Goal: Obtain resource: Obtain resource

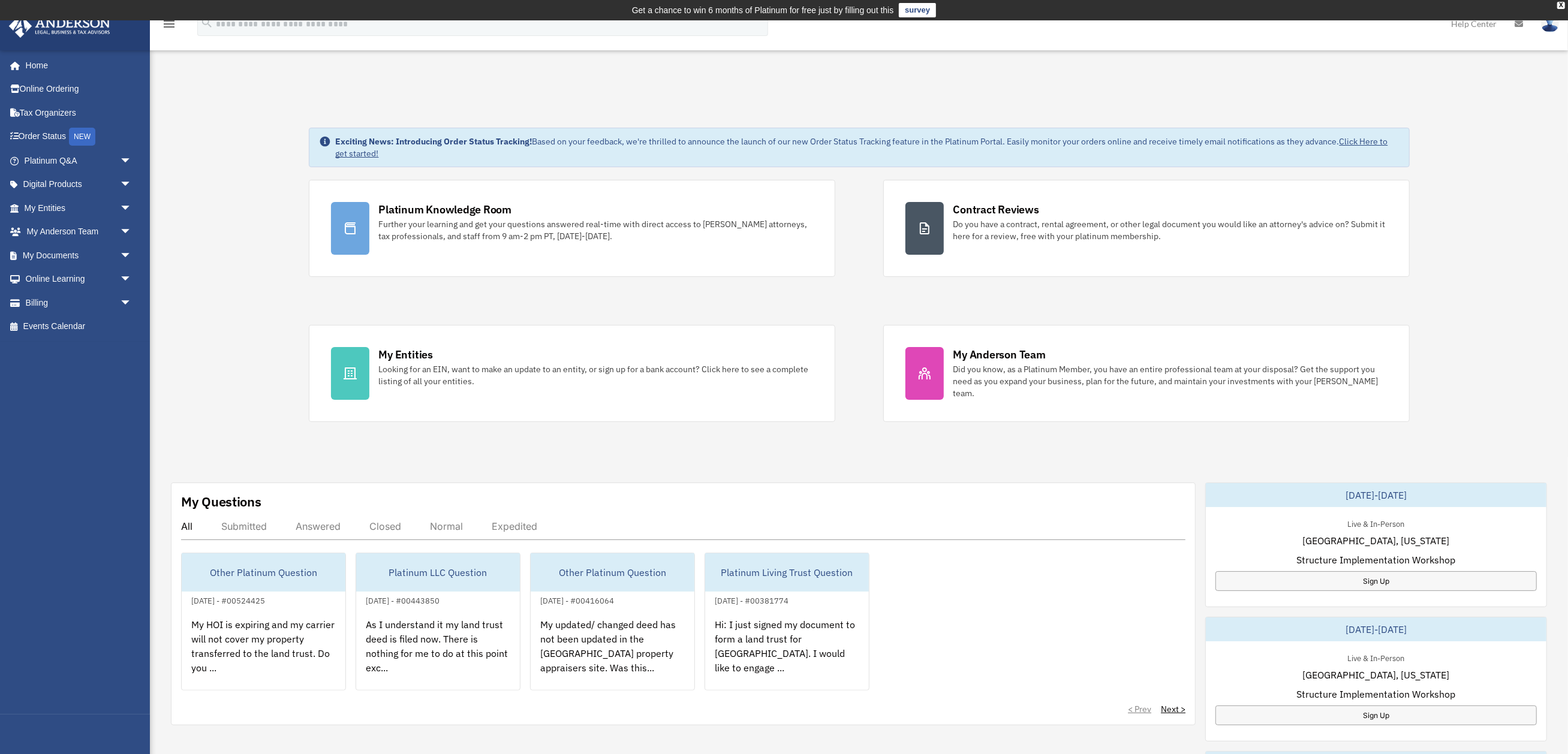
click at [1518, 25] on icon at bounding box center [1518, 24] width 8 height 8
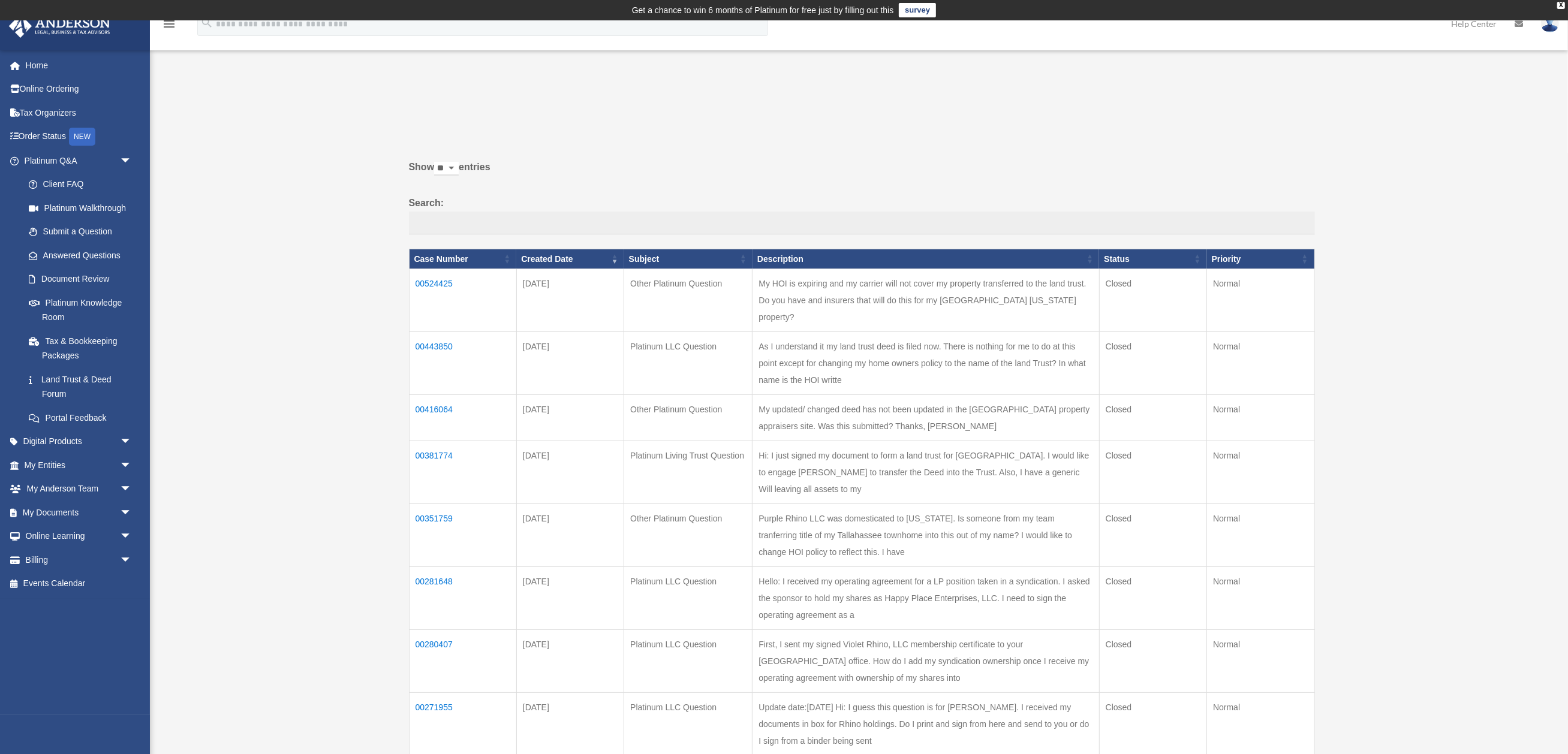
click at [1552, 27] on img at bounding box center [1550, 24] width 18 height 18
click at [1519, 24] on icon at bounding box center [1518, 24] width 8 height 8
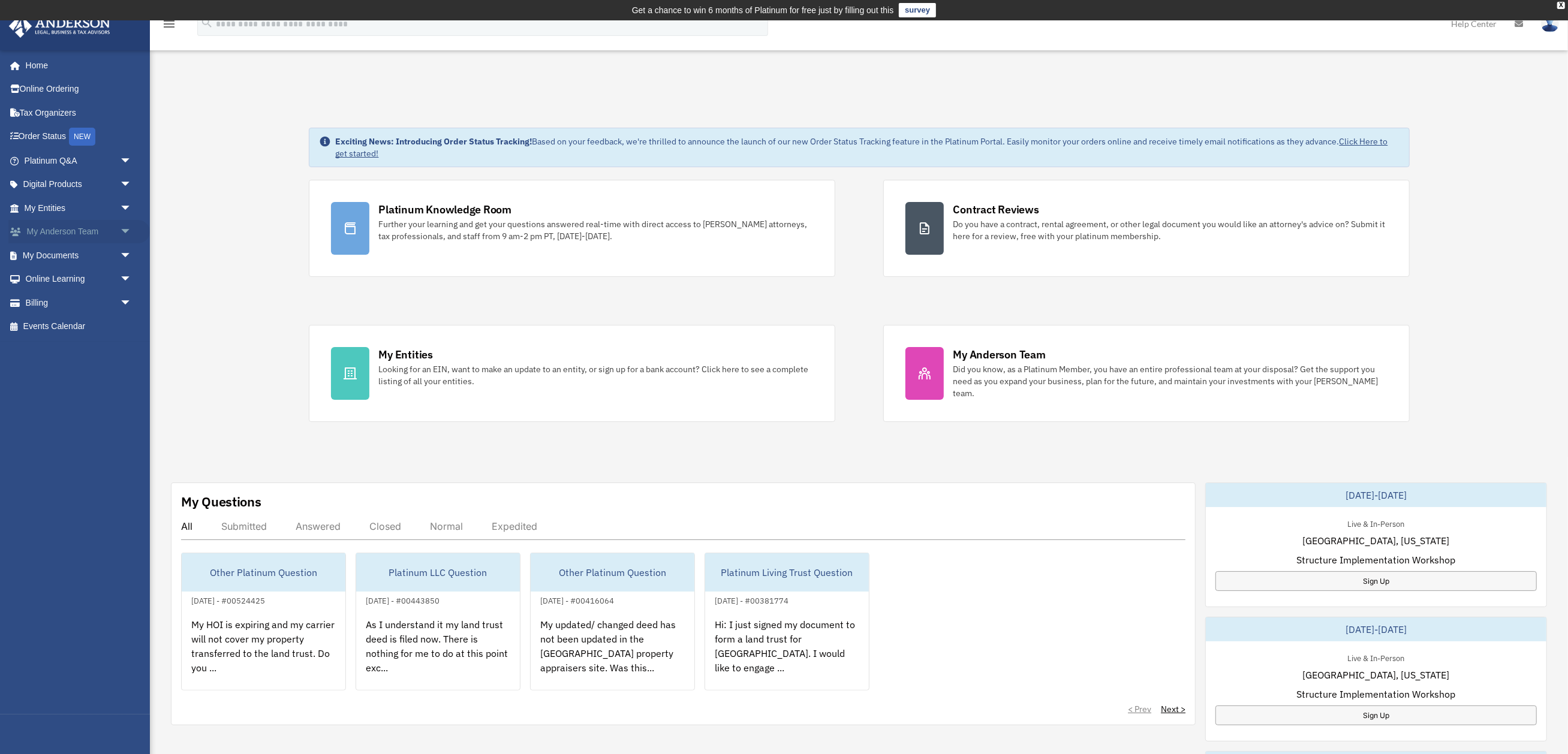
click at [83, 226] on link "My Anderson Team arrow_drop_down" at bounding box center [79, 232] width 142 height 24
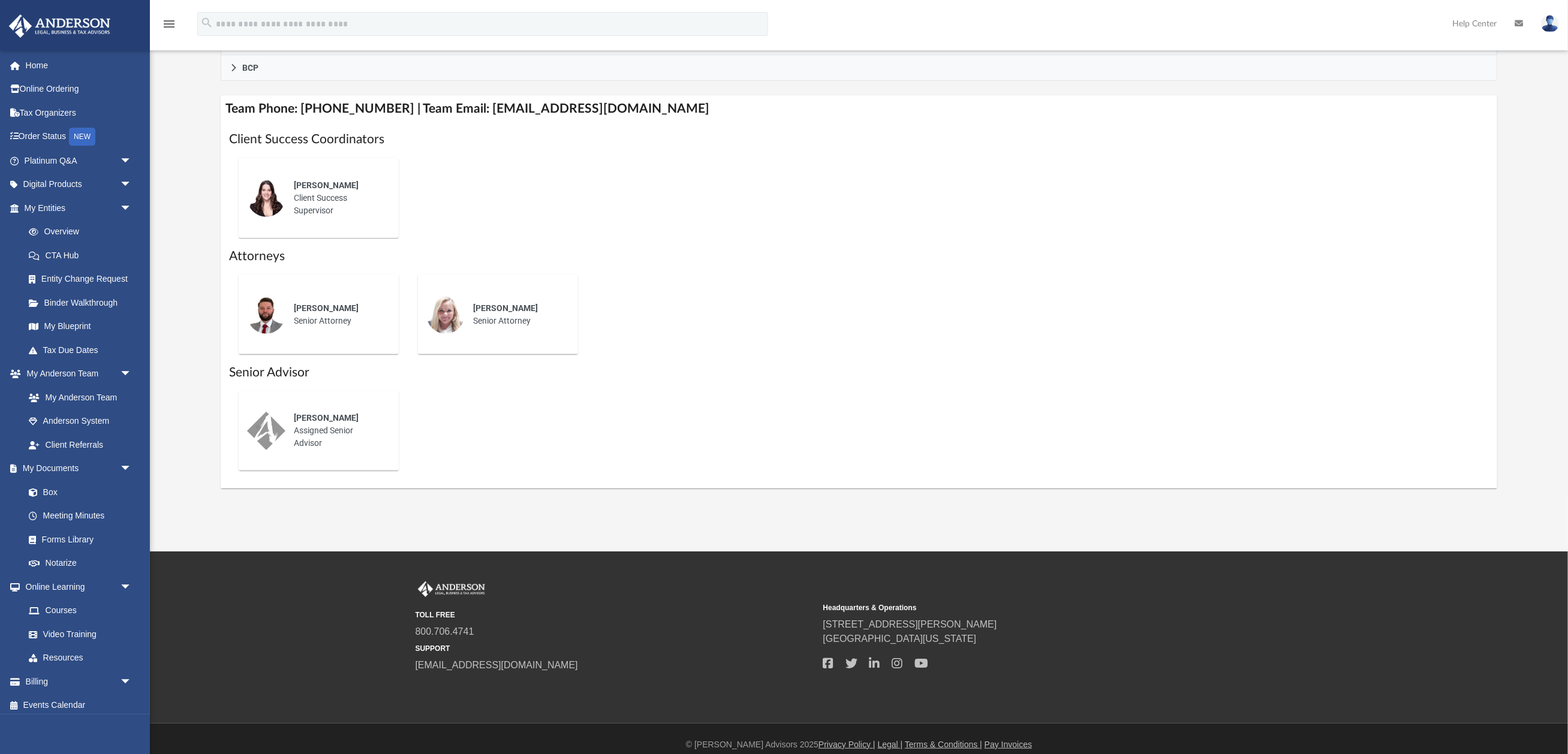
scroll to position [422, 0]
click at [540, 105] on h4 "Team Phone: [PHONE_NUMBER] | Team Email: [EMAIL_ADDRESS][DOMAIN_NAME]" at bounding box center [859, 109] width 1276 height 27
click at [540, 105] on h4 "Team Phone: (725) 201-7371 | Team Email: myteam@andersonadvisors.com" at bounding box center [859, 109] width 1276 height 27
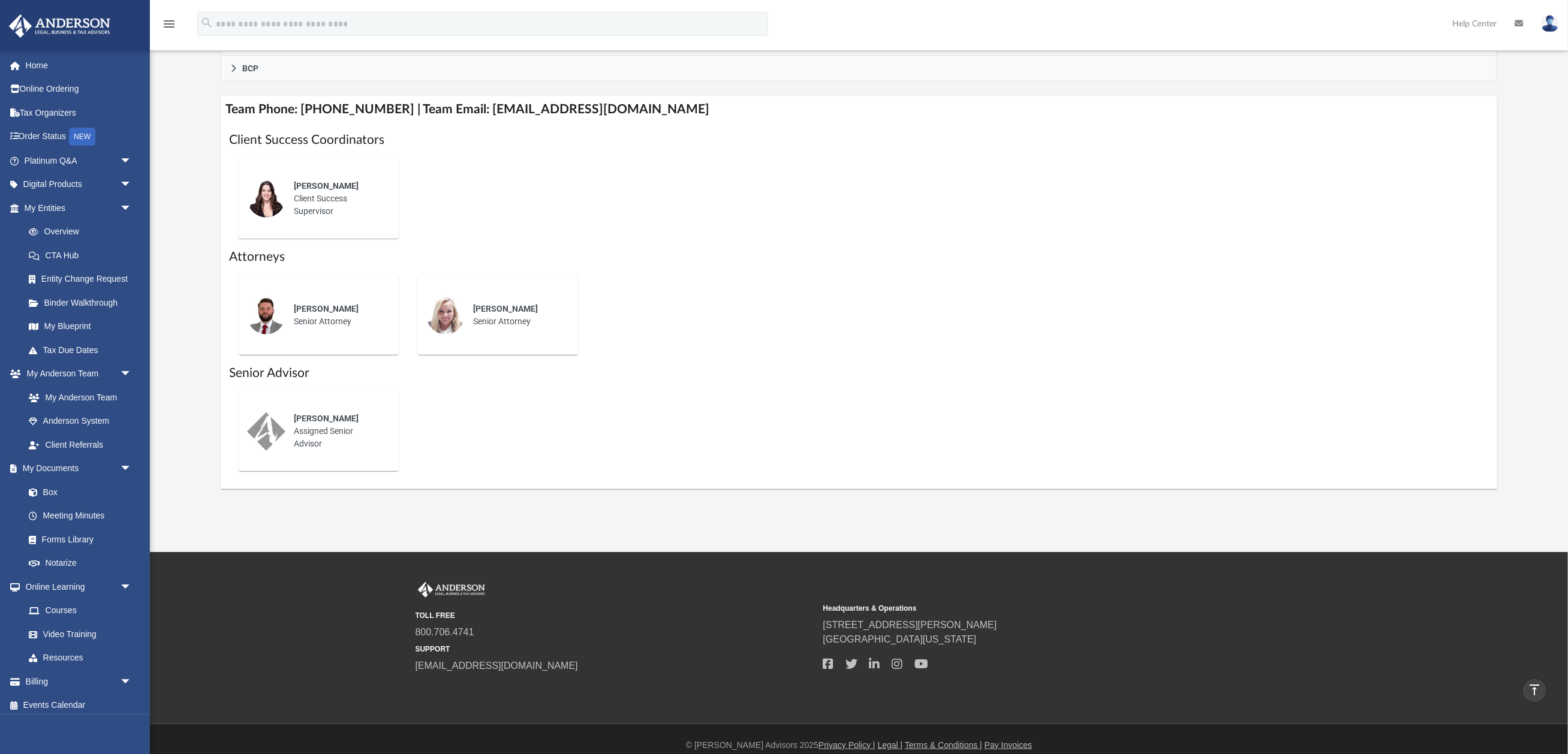
click at [338, 101] on h4 "Team Phone: (725) 201-7371 | Team Email: myteam@andersonadvisors.com" at bounding box center [859, 109] width 1276 height 27
click at [521, 103] on h4 "Team Phone: (725) 201-7371 | Team Email: myteam@andersonadvisors.com" at bounding box center [859, 109] width 1276 height 27
click at [58, 480] on link "Box" at bounding box center [83, 491] width 133 height 24
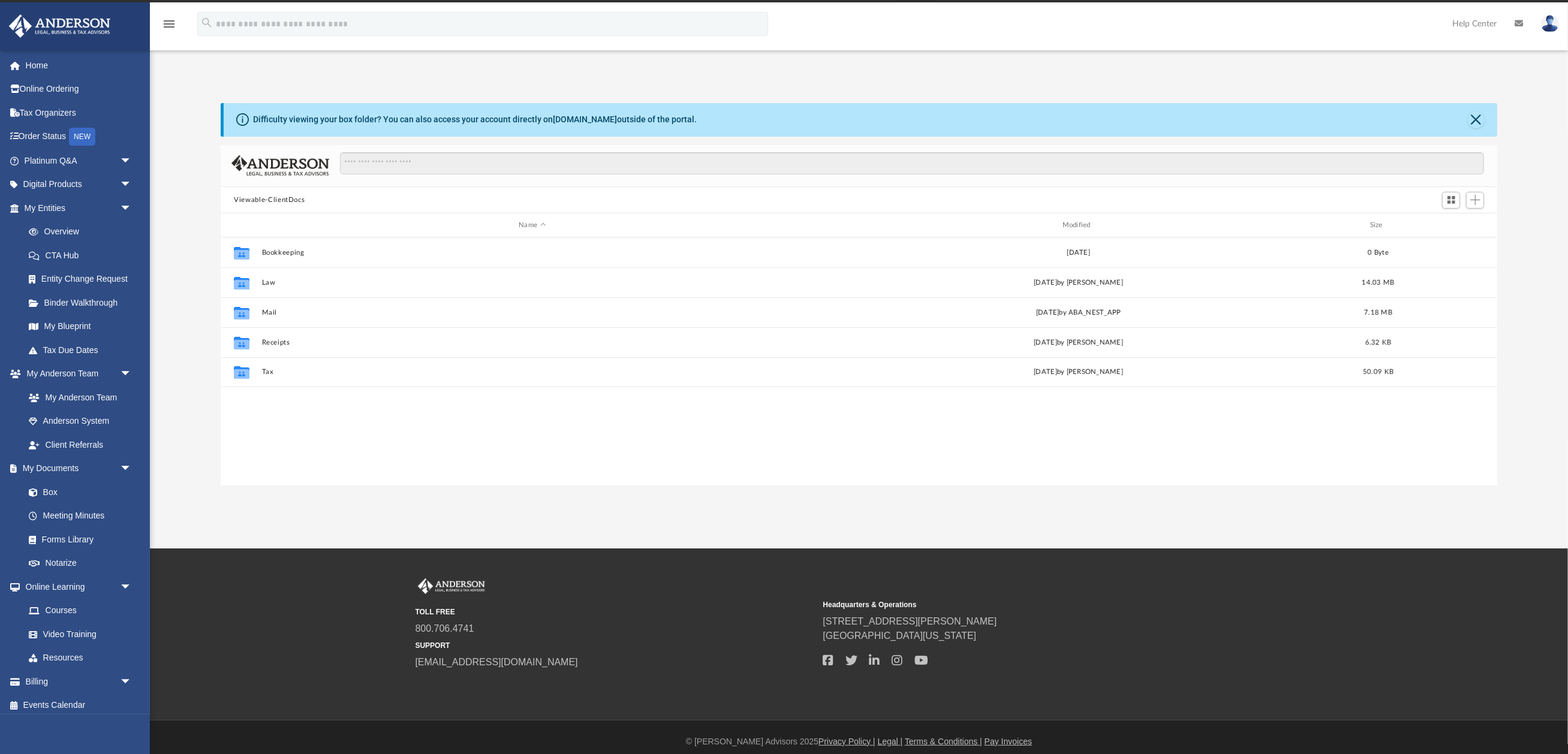
scroll to position [272, 1276]
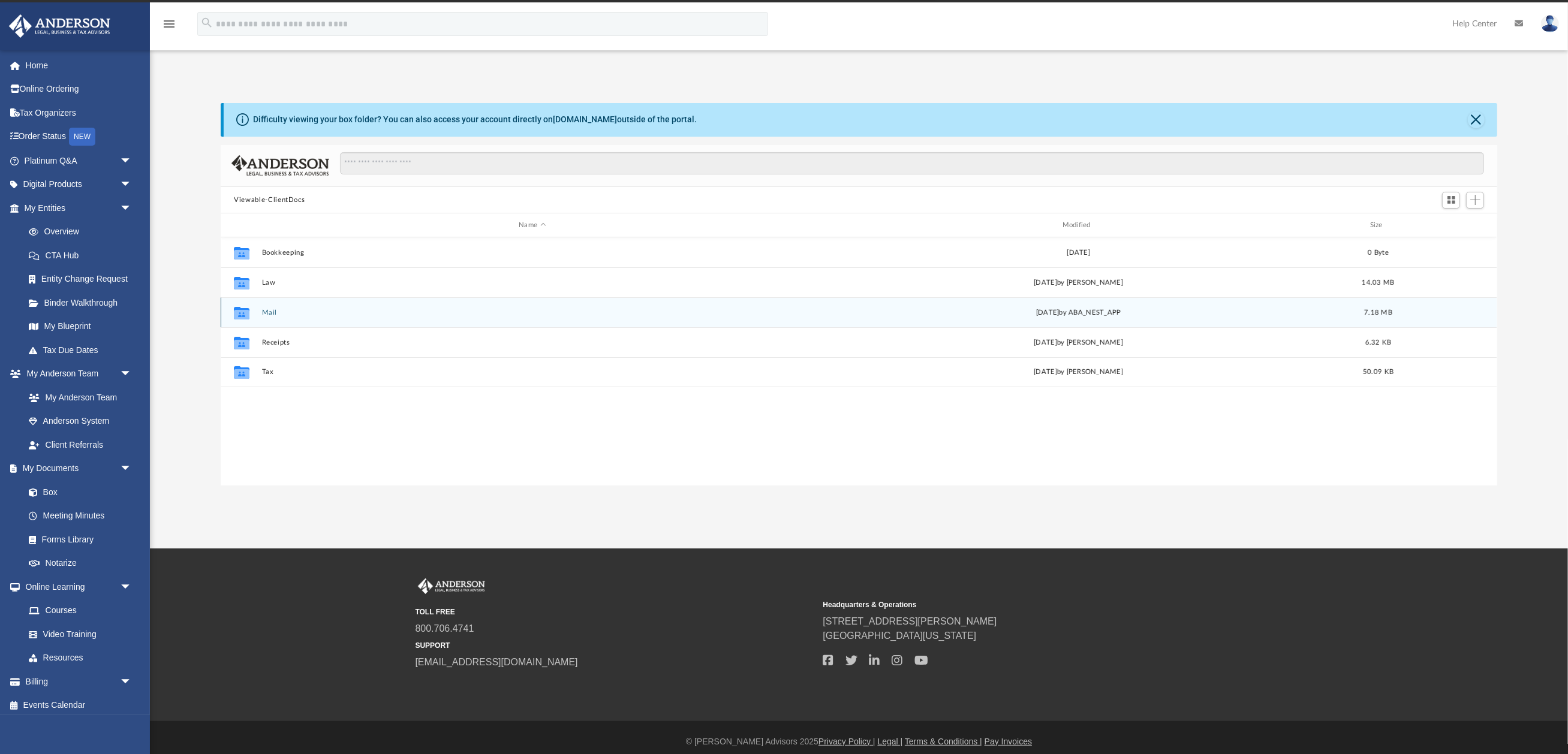
click at [247, 313] on icon "grid" at bounding box center [241, 314] width 16 height 10
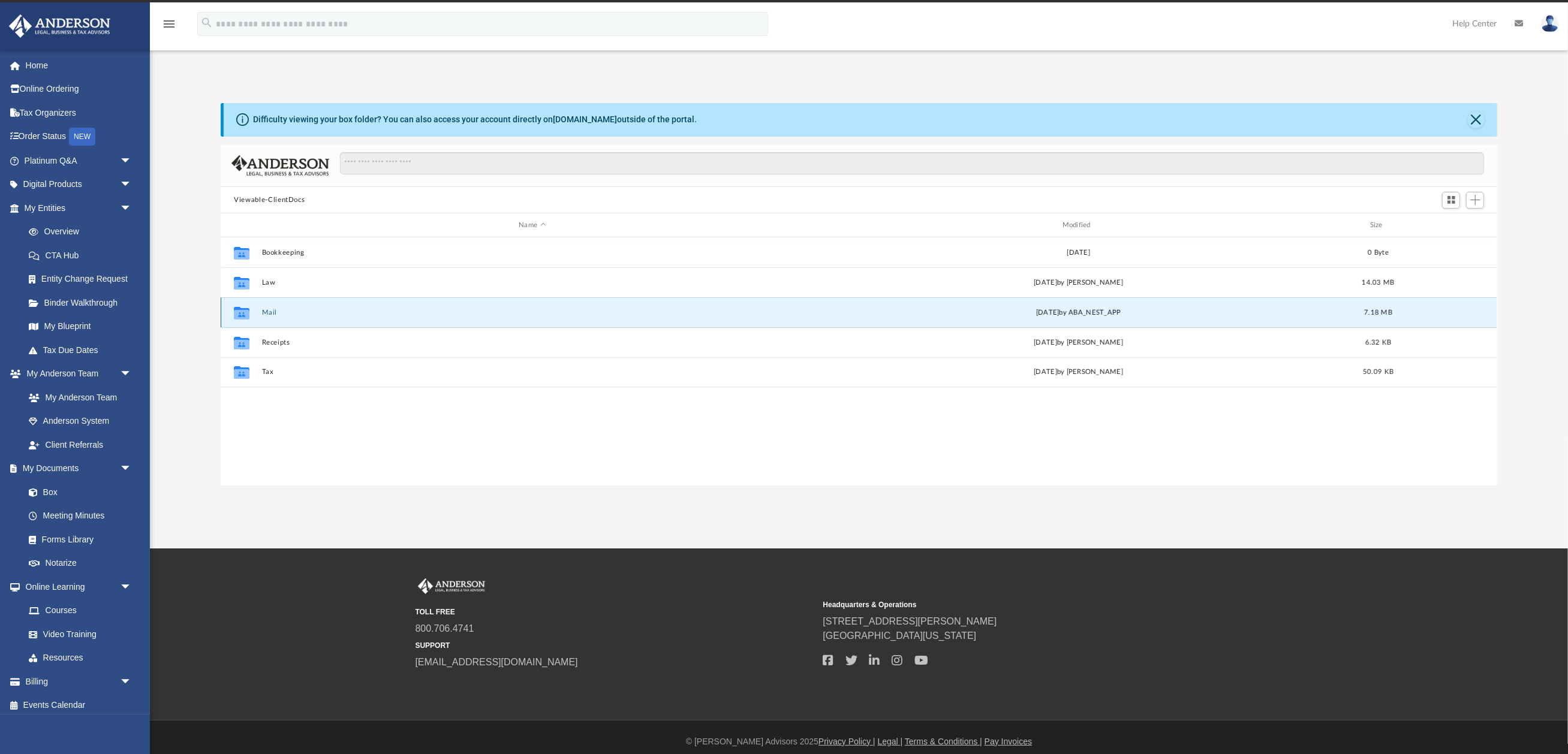
click at [279, 311] on button "Mail" at bounding box center [532, 312] width 540 height 8
click at [239, 311] on icon "grid" at bounding box center [241, 313] width 16 height 13
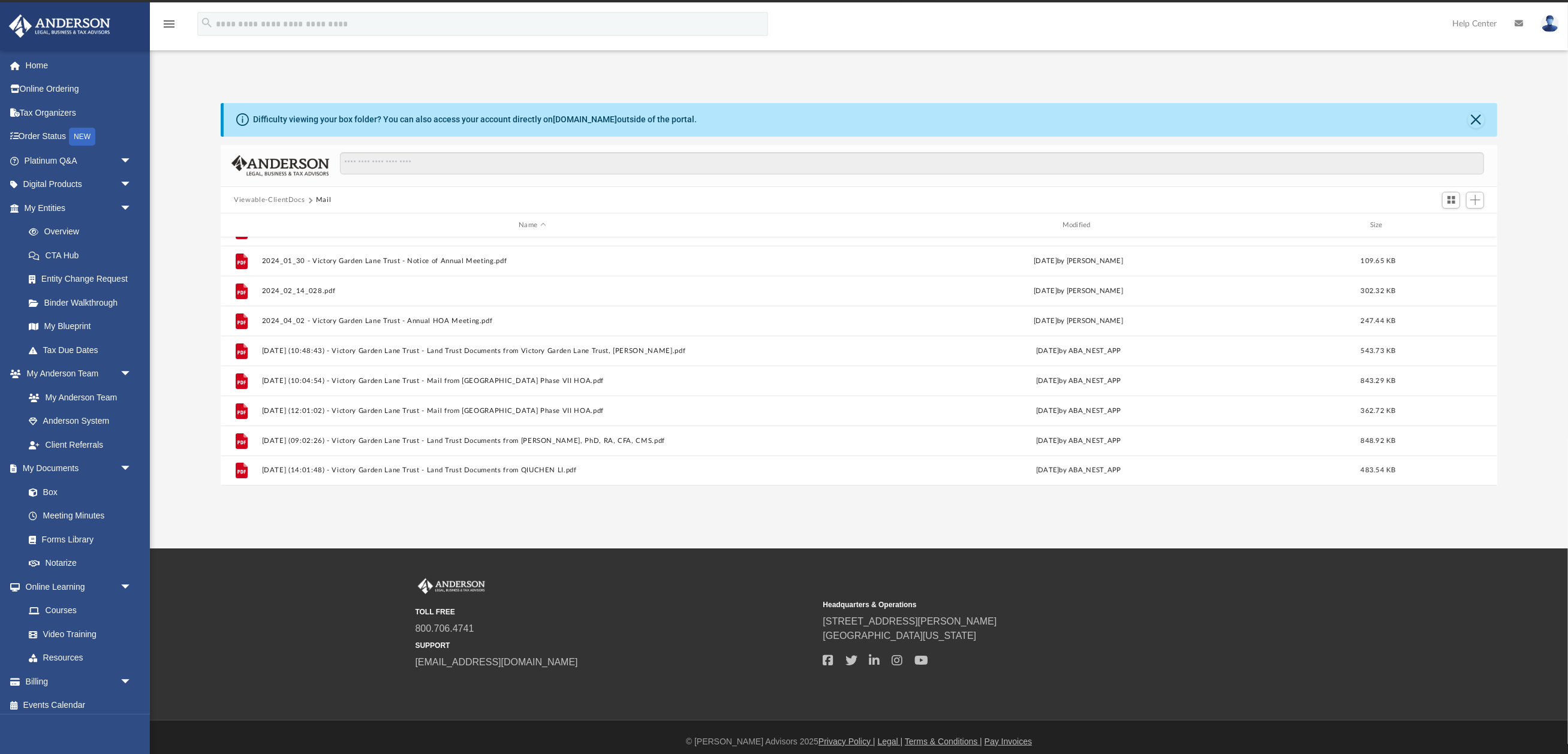
scroll to position [111, 0]
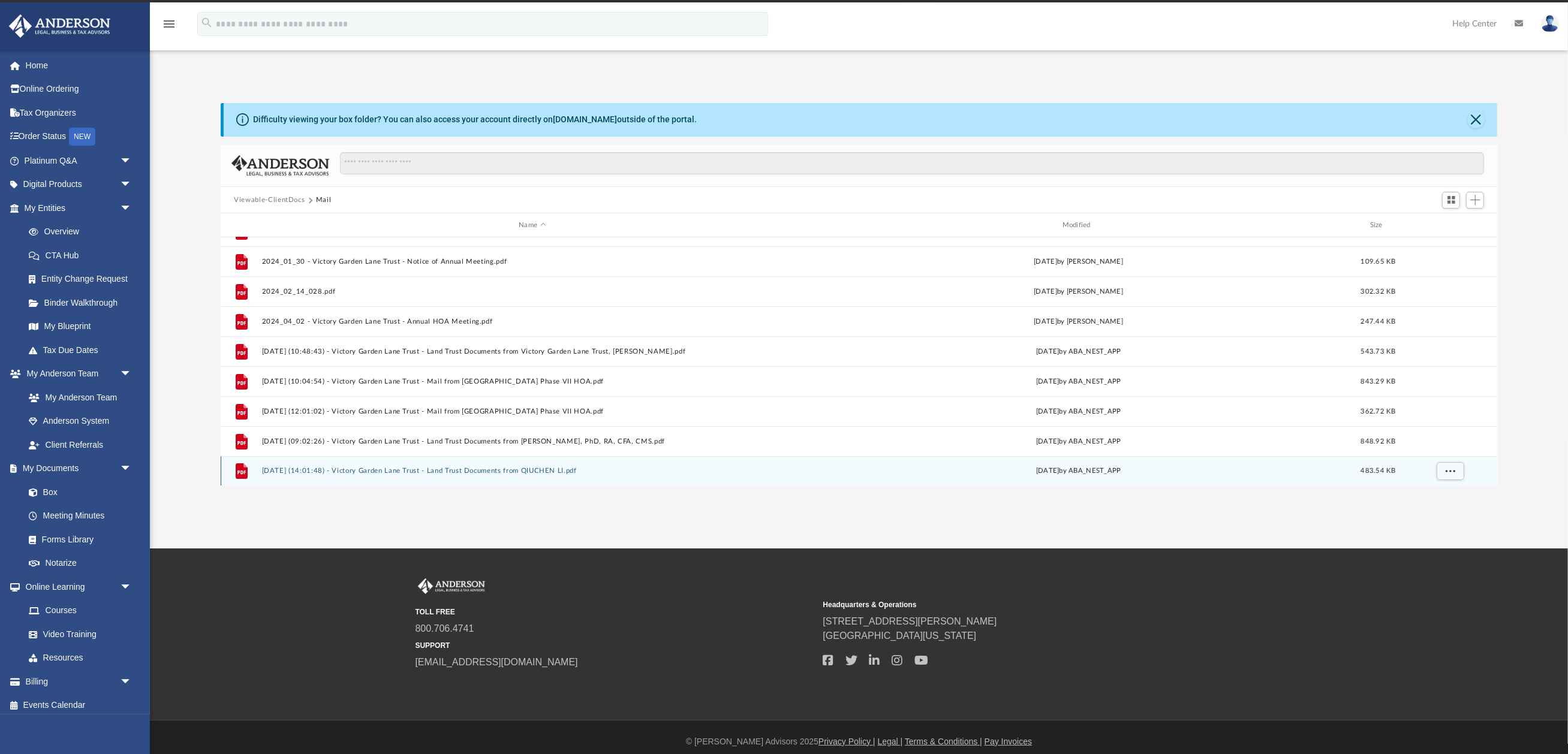
click at [362, 468] on button "2025.09.02 (14:01:48) - Victory Garden Lane Trust - Land Trust Documents from Q…" at bounding box center [532, 471] width 540 height 8
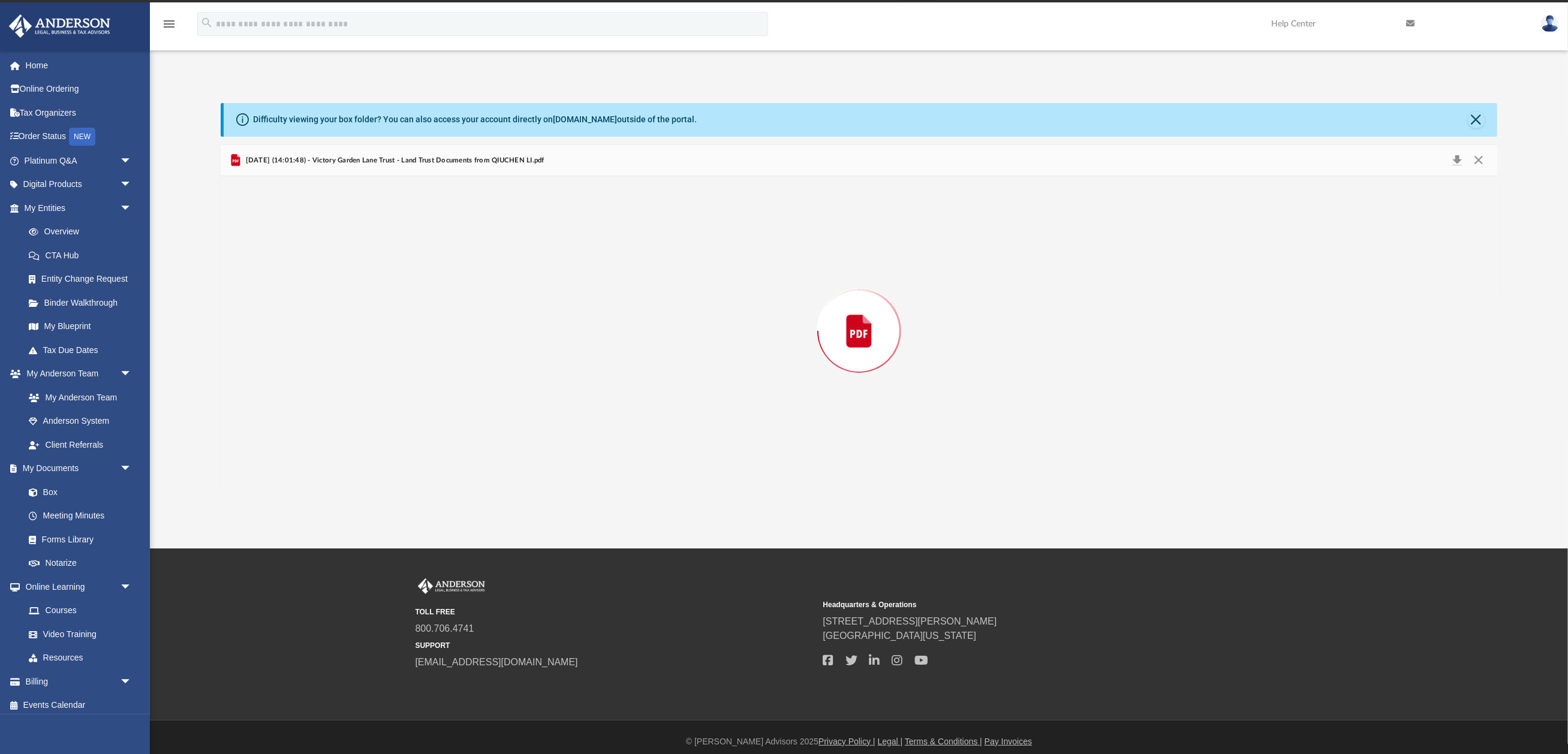
click at [362, 468] on div "Preview" at bounding box center [859, 331] width 1276 height 309
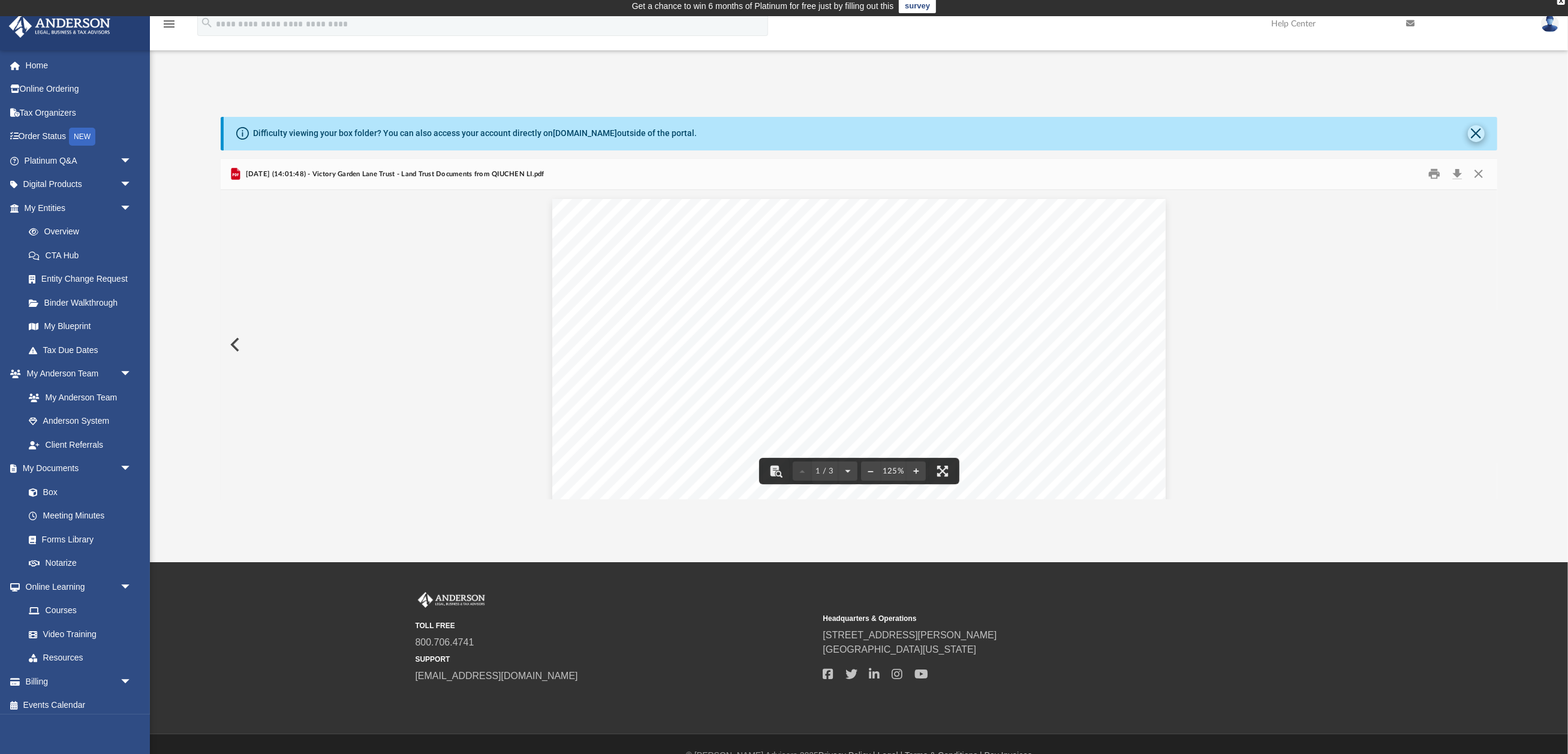
scroll to position [5, 0]
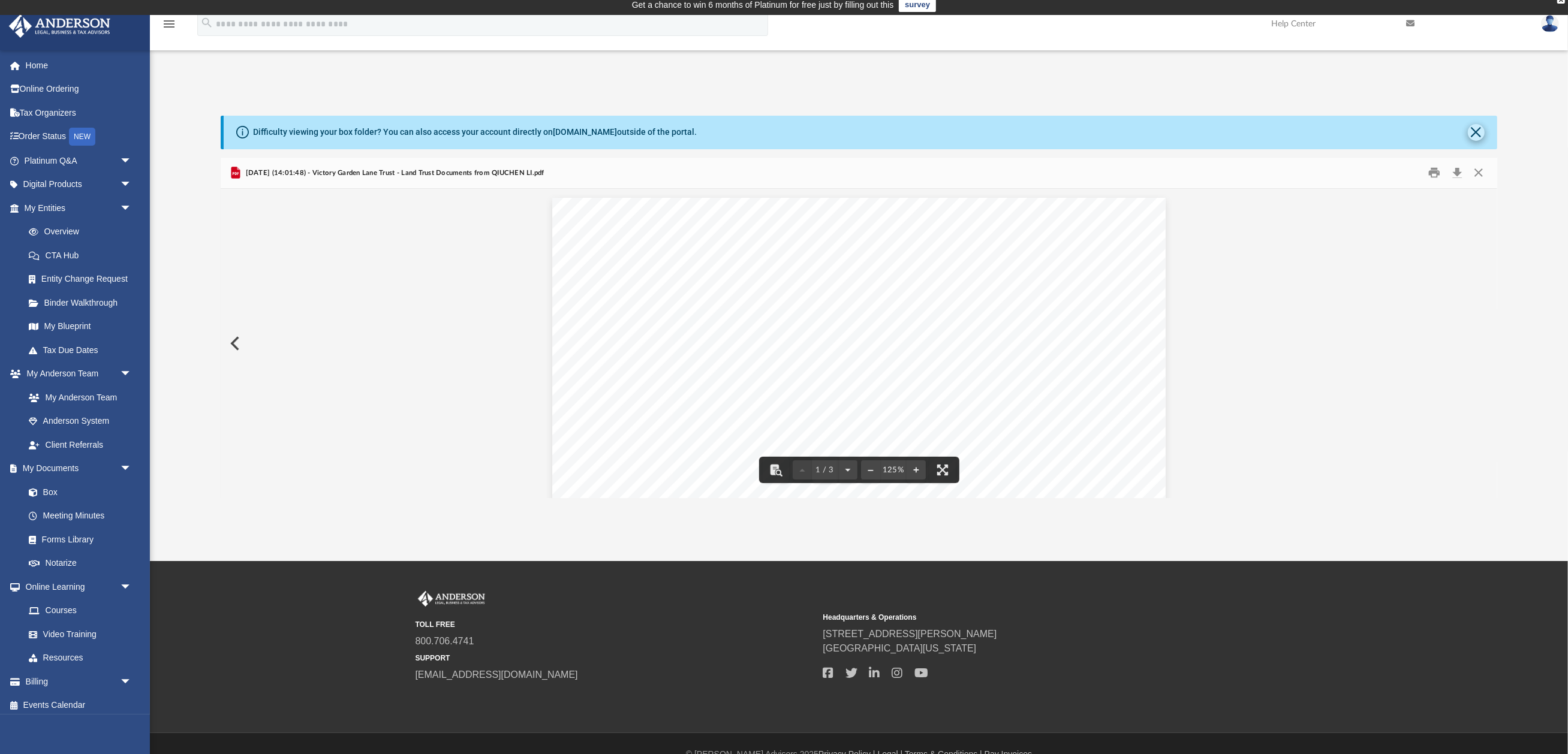
click at [1472, 132] on button "Close" at bounding box center [1476, 132] width 17 height 17
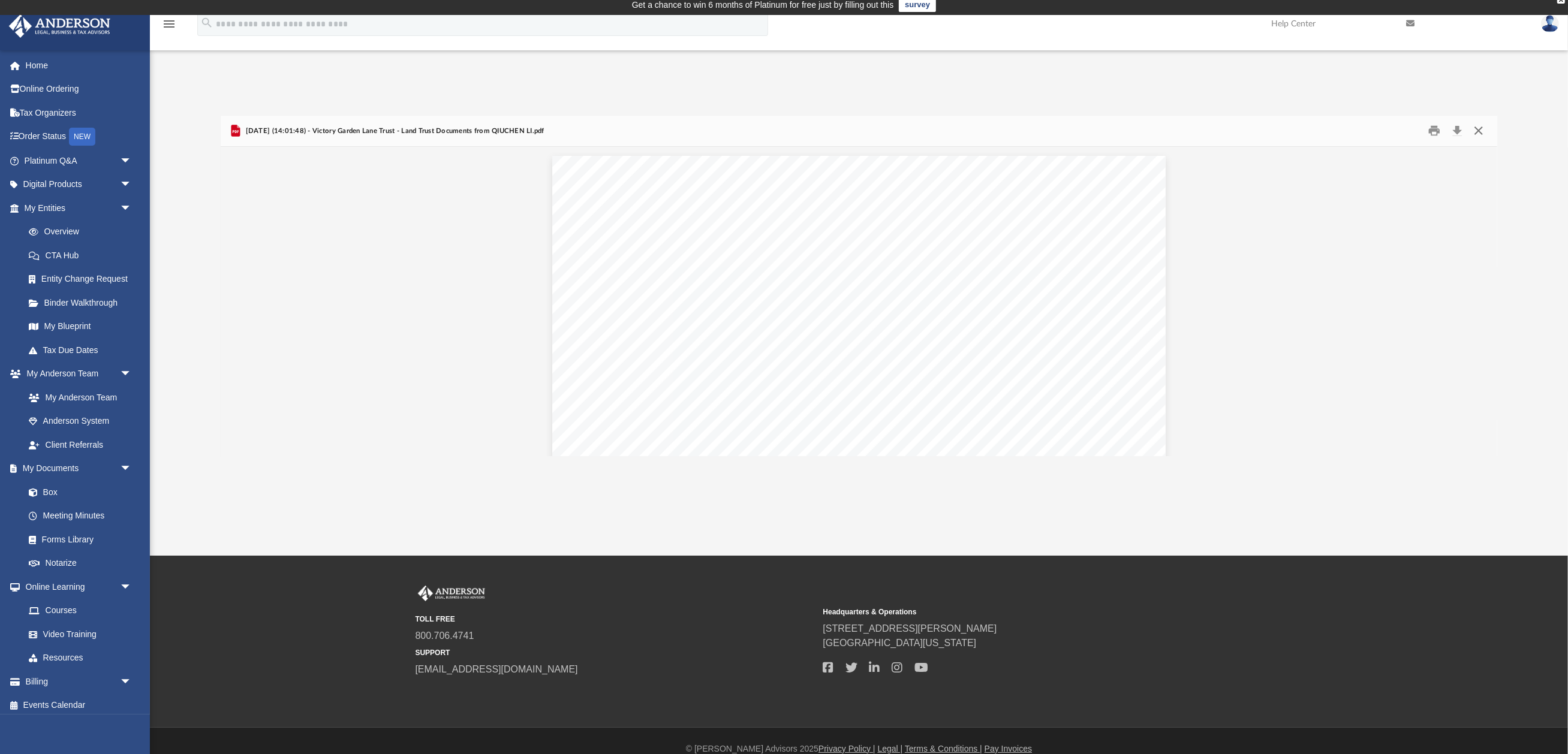
click at [1484, 128] on button "Close" at bounding box center [1477, 131] width 21 height 18
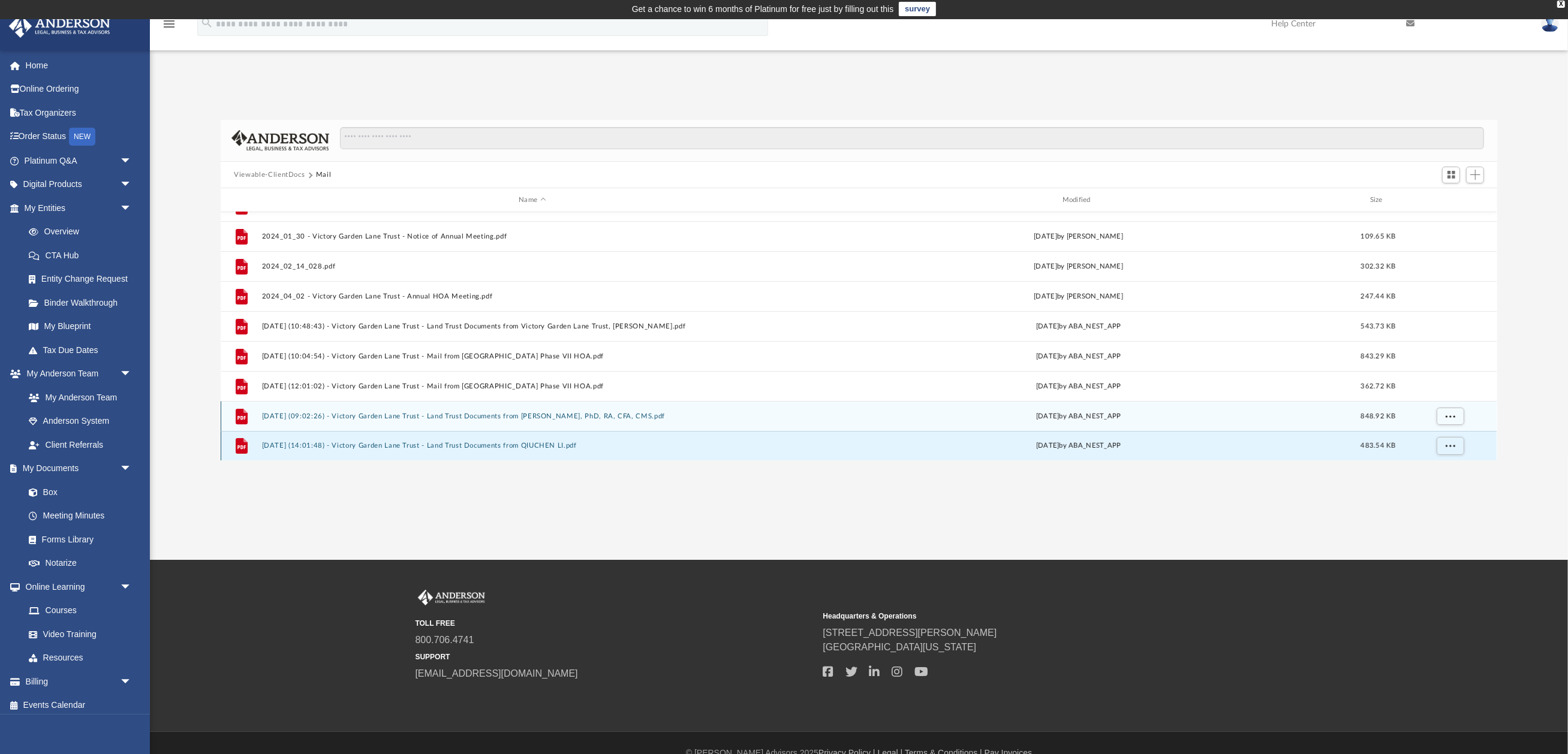
scroll to position [2, 0]
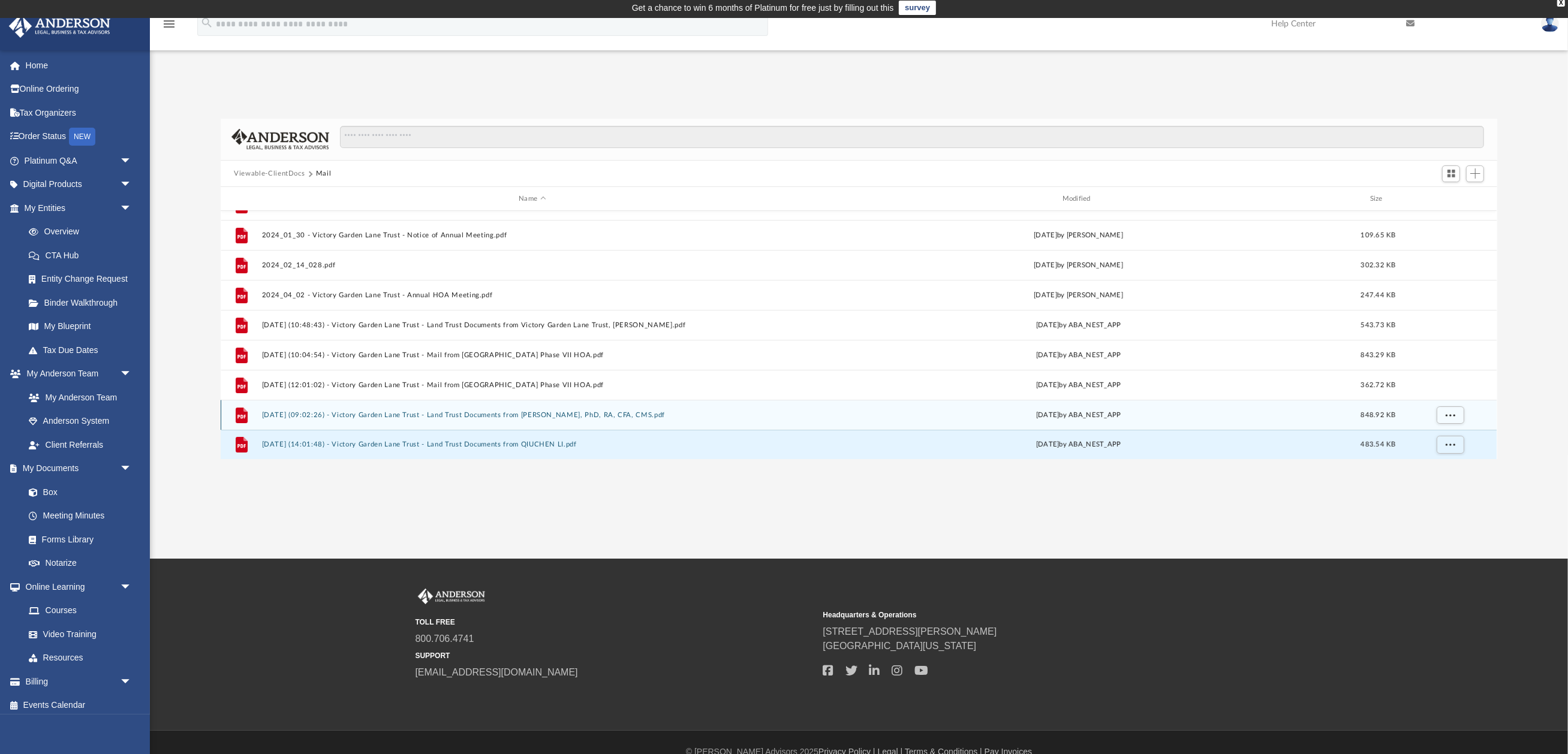
click at [422, 413] on button "2025.08.29 (09:02:26) - Victory Garden Lane Trust - Land Trust Documents from A…" at bounding box center [532, 415] width 540 height 8
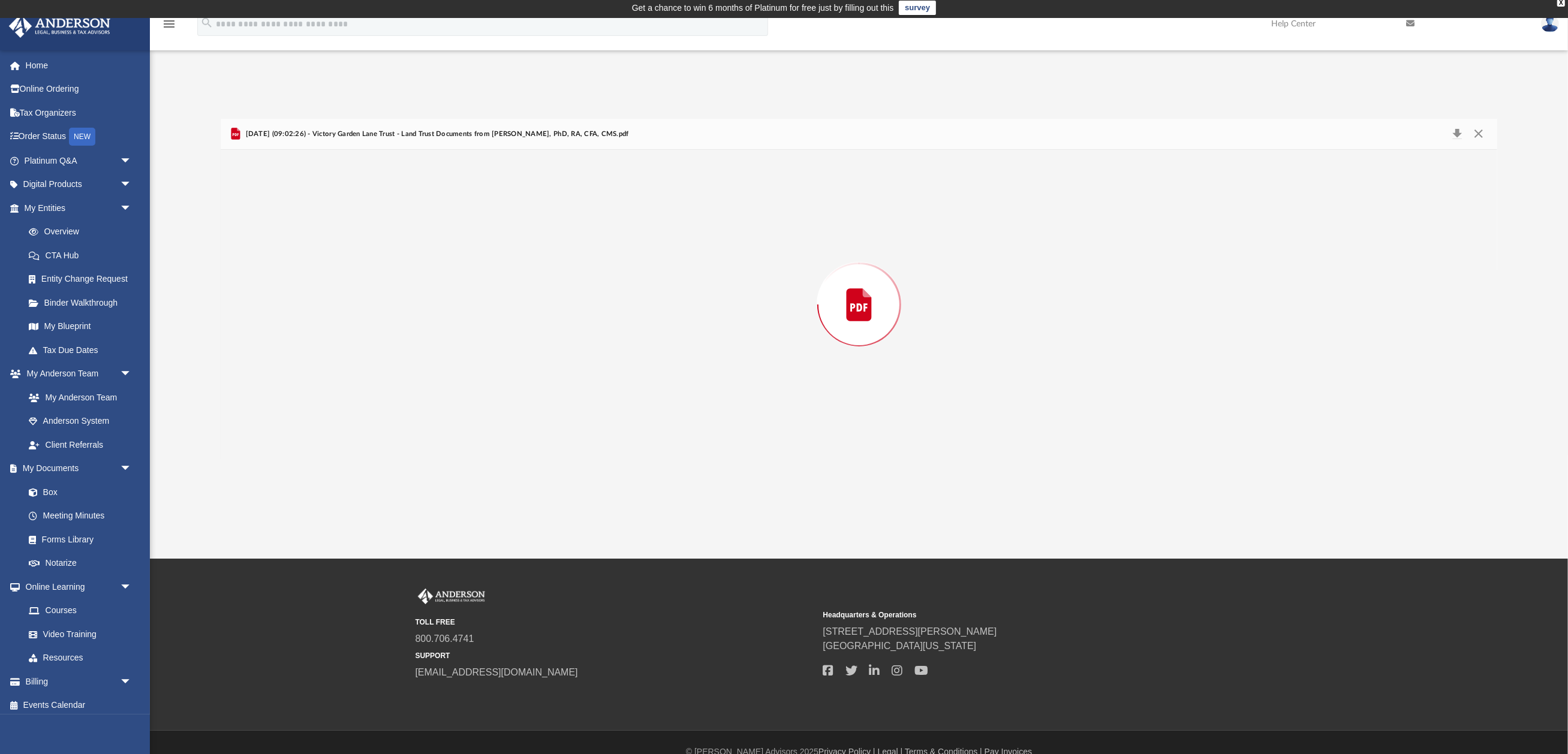
click at [422, 413] on div "Preview" at bounding box center [859, 304] width 1276 height 309
click at [233, 302] on button "Preview" at bounding box center [234, 303] width 27 height 33
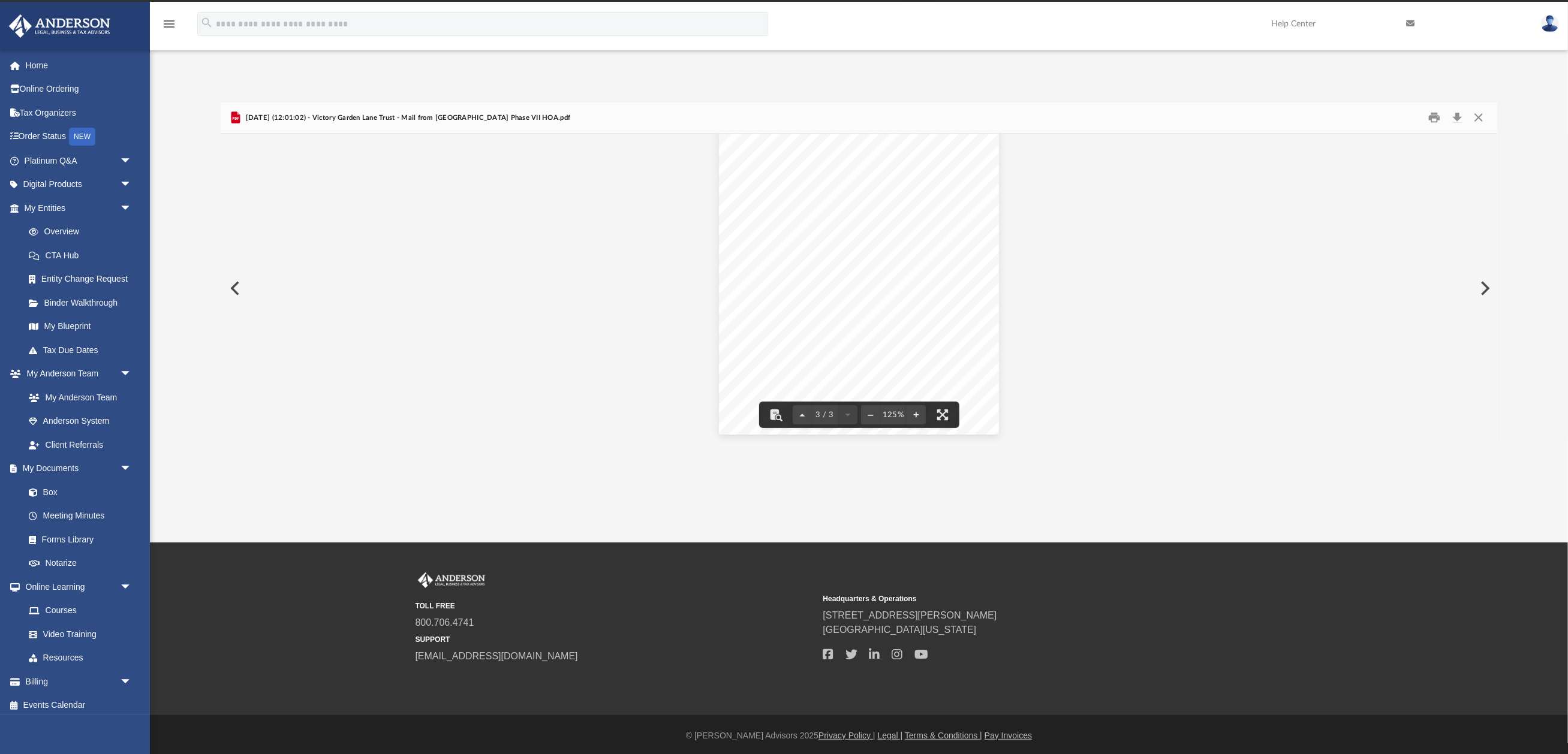
scroll to position [18, 0]
click at [227, 287] on button "Preview" at bounding box center [234, 288] width 27 height 33
